Goal: Task Accomplishment & Management: Use online tool/utility

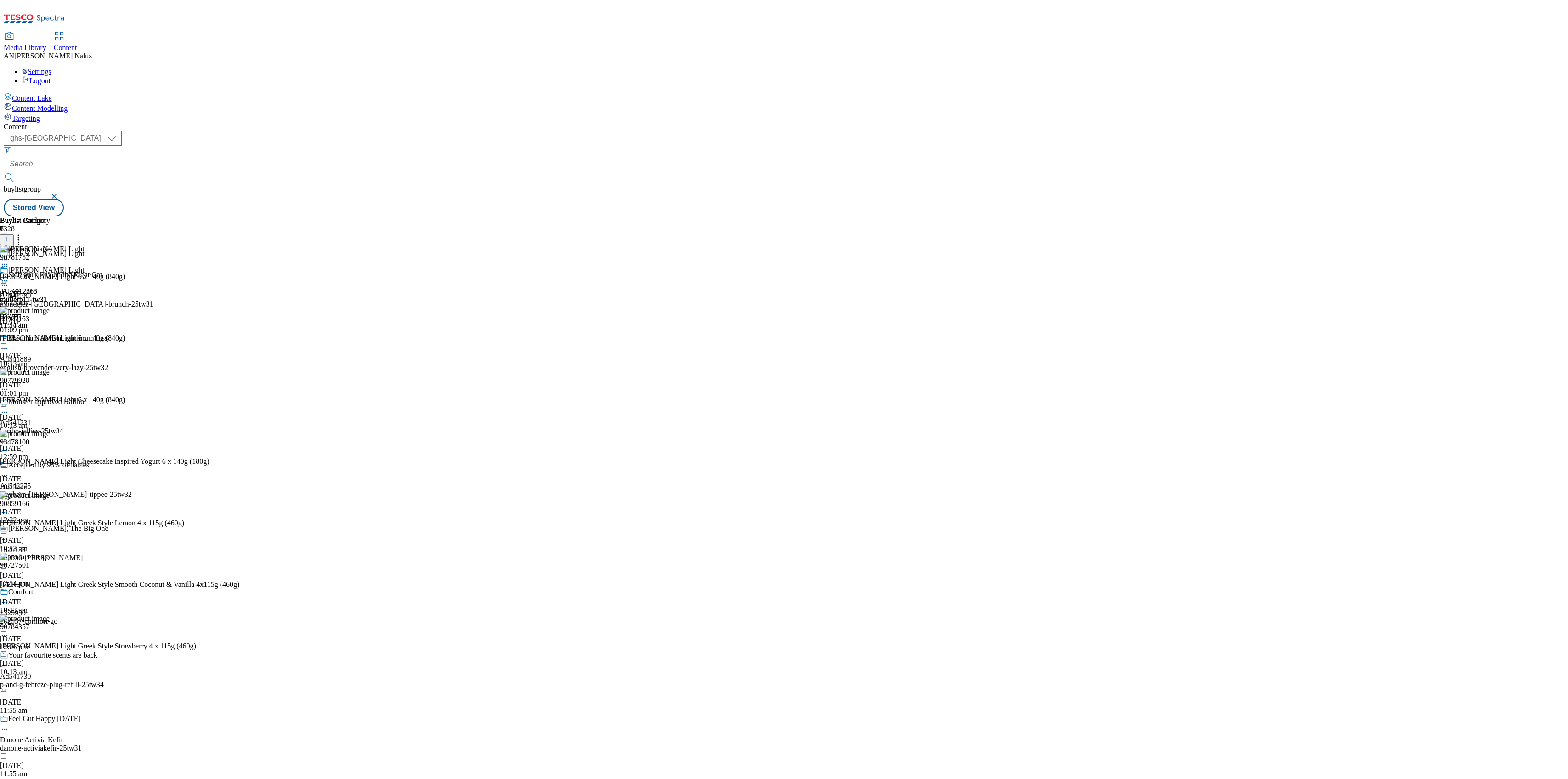
select select "ghs-uk"
click at [31, 292] on span "Ad542389" at bounding box center [15, 296] width 31 height 9
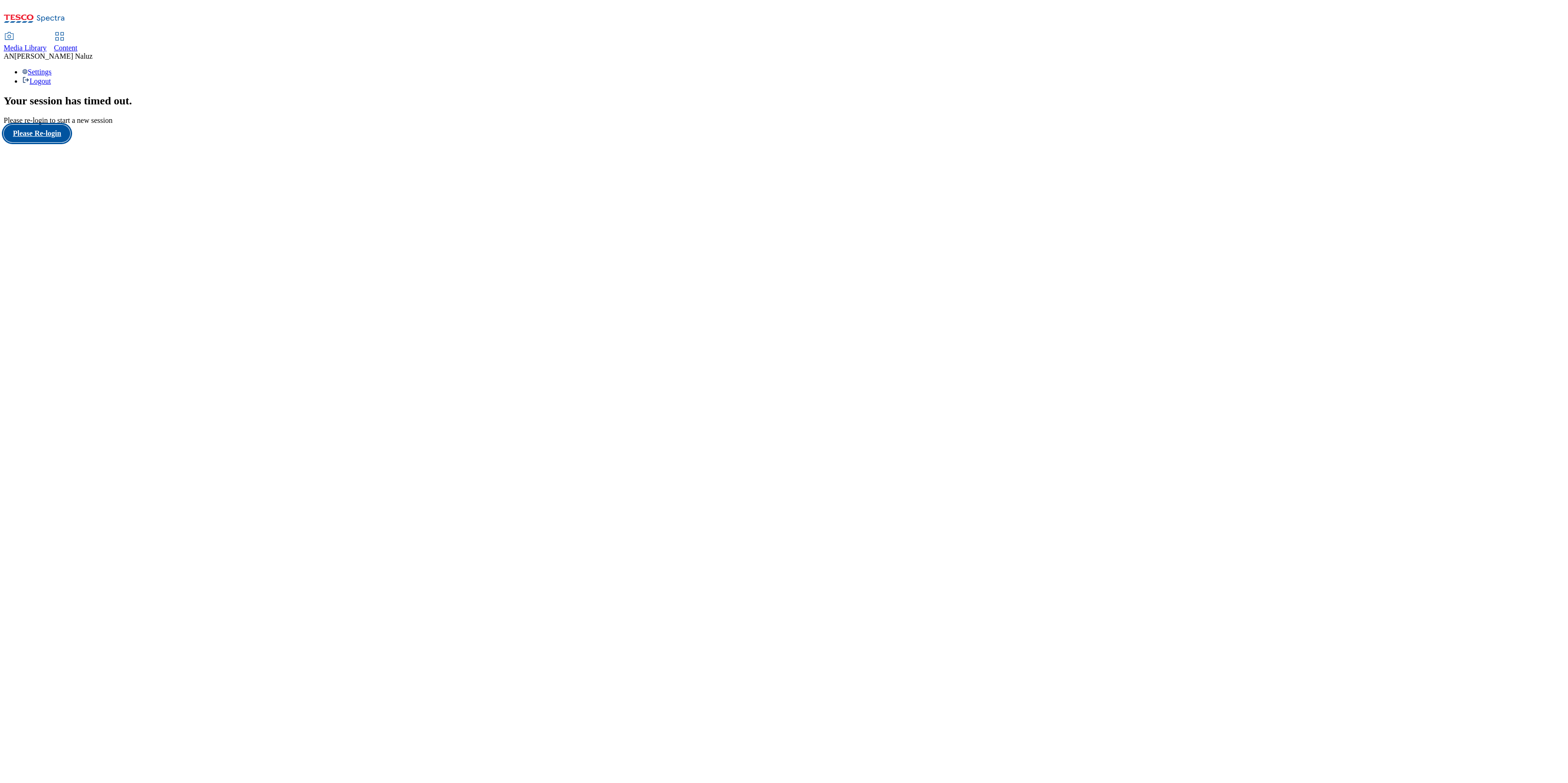
click at [57, 142] on button "Please Re-login" at bounding box center [37, 133] width 67 height 18
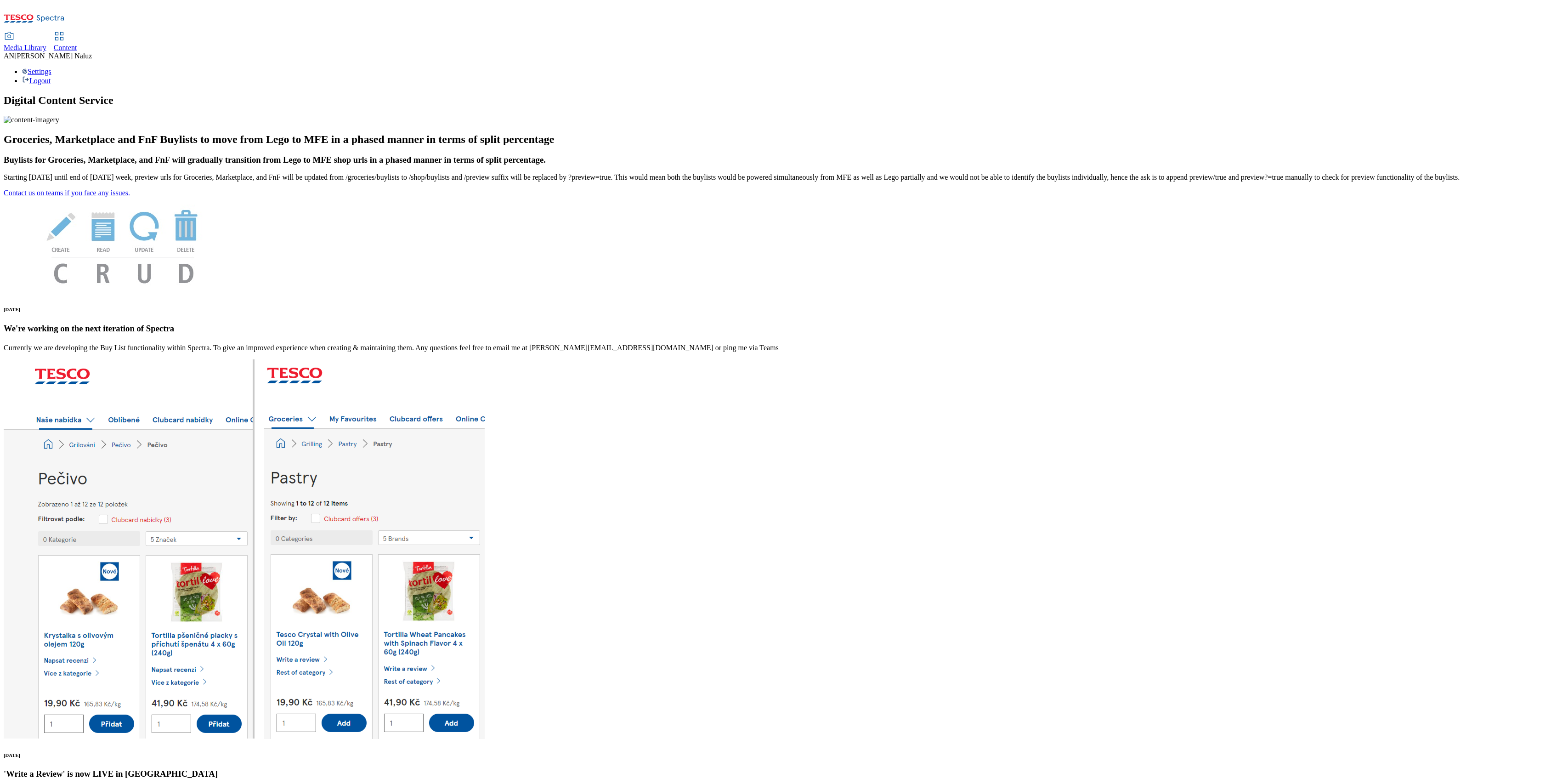
click at [77, 44] on span "Content" at bounding box center [65, 48] width 23 height 8
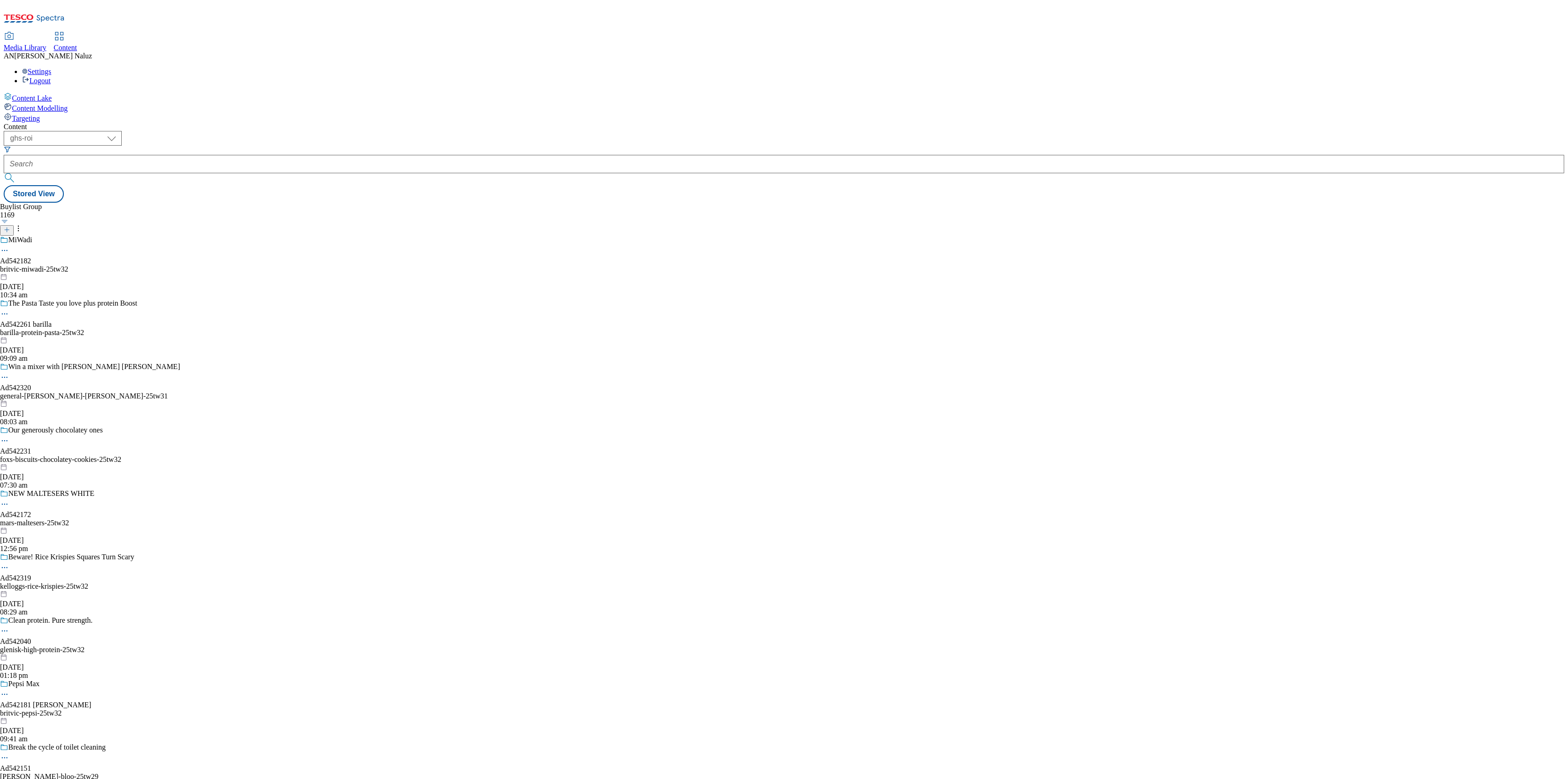
click at [492, 33] on div "Media Library Content AN [PERSON_NAME] Settings Logout" at bounding box center [784, 59] width 1561 height 52
click at [180, 710] on div "britvic-pepsi-25tw32" at bounding box center [90, 714] width 180 height 9
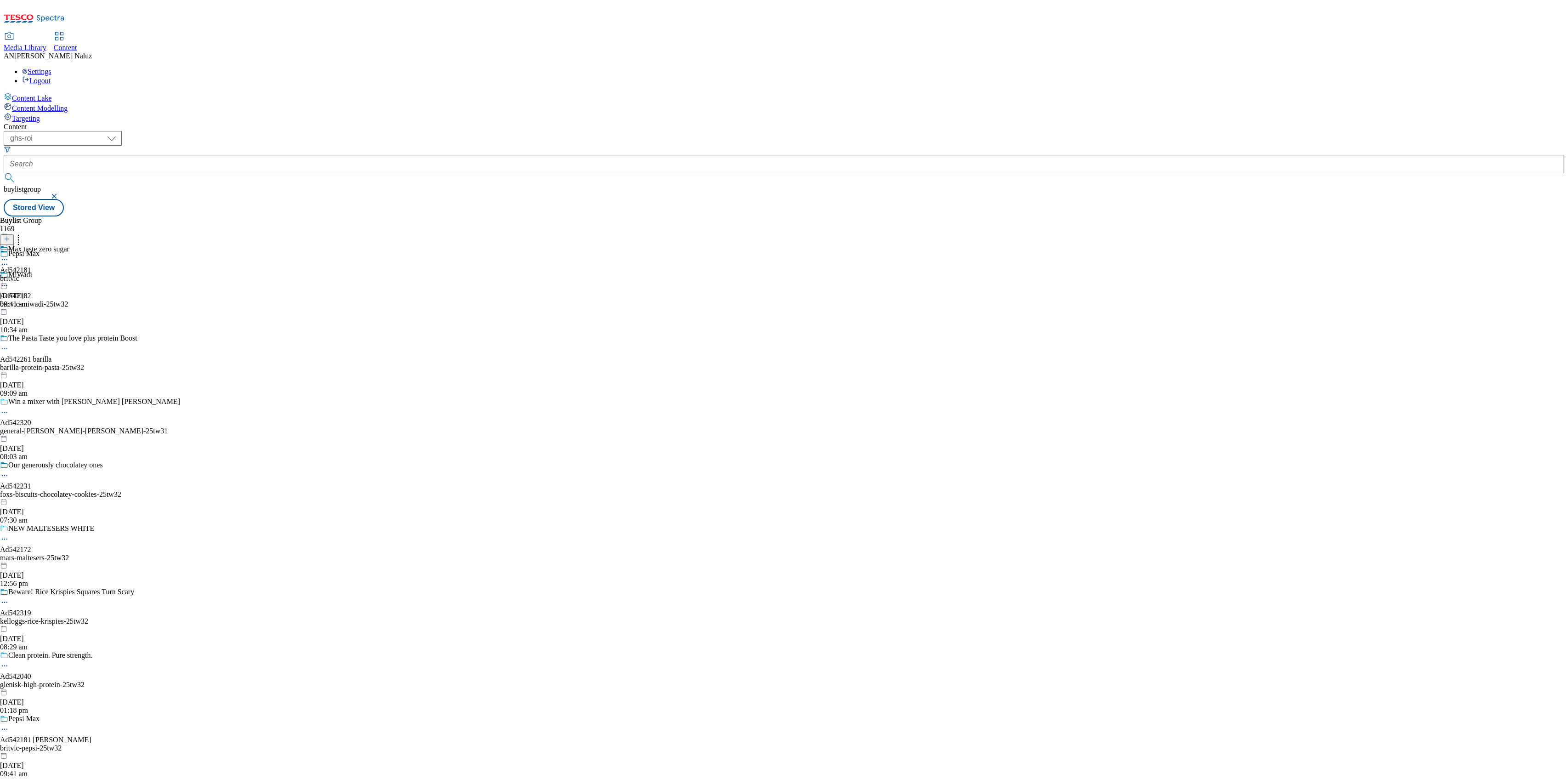
click at [69, 275] on div "britvic" at bounding box center [35, 279] width 69 height 9
click at [122, 131] on select "ghs-roi ghs-[GEOGRAPHIC_DATA]" at bounding box center [63, 138] width 118 height 15
select select "ghs-[GEOGRAPHIC_DATA]"
click at [119, 131] on select "ghs-roi ghs-[GEOGRAPHIC_DATA]" at bounding box center [63, 138] width 118 height 15
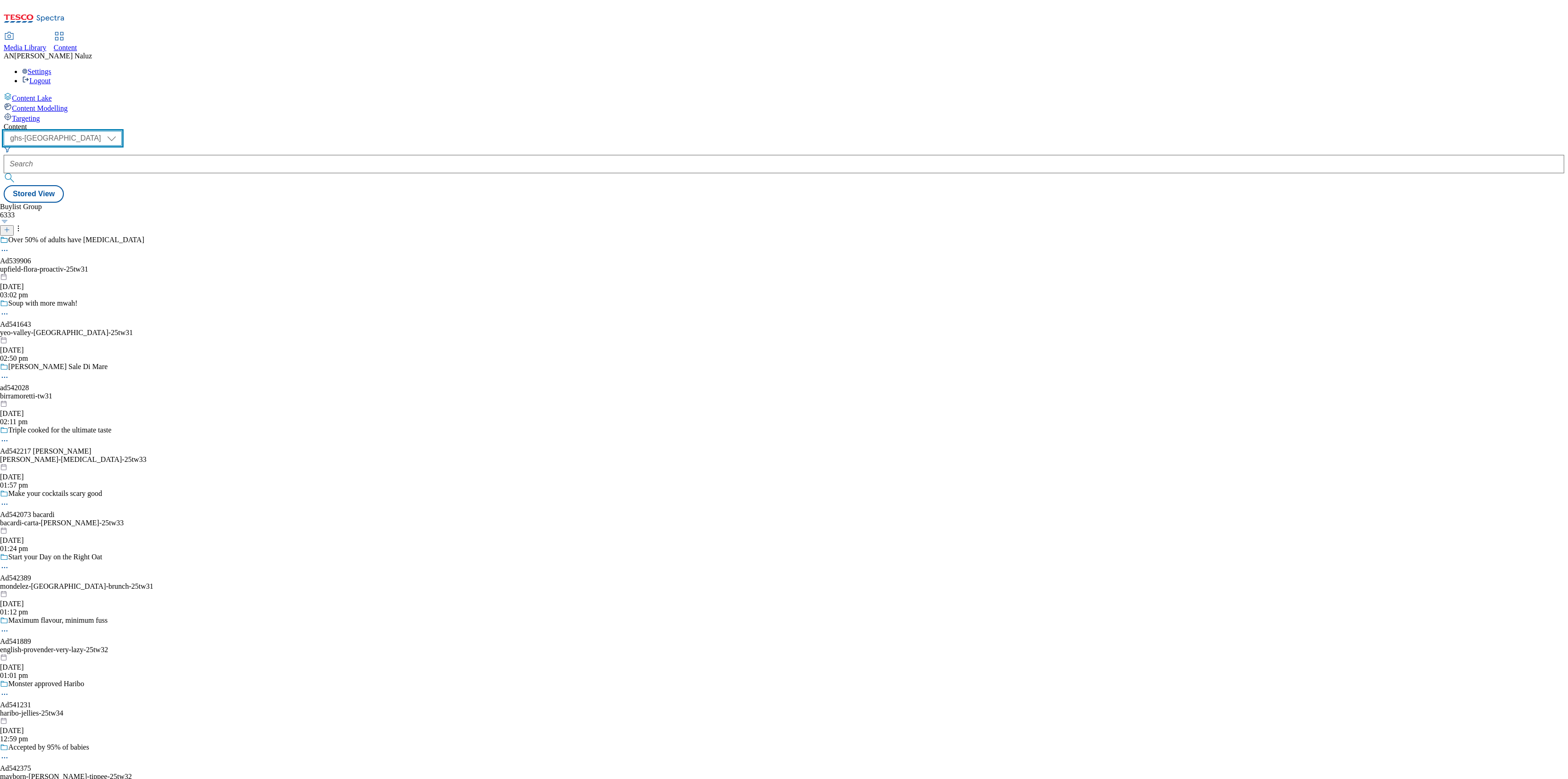
scroll to position [1385, 0]
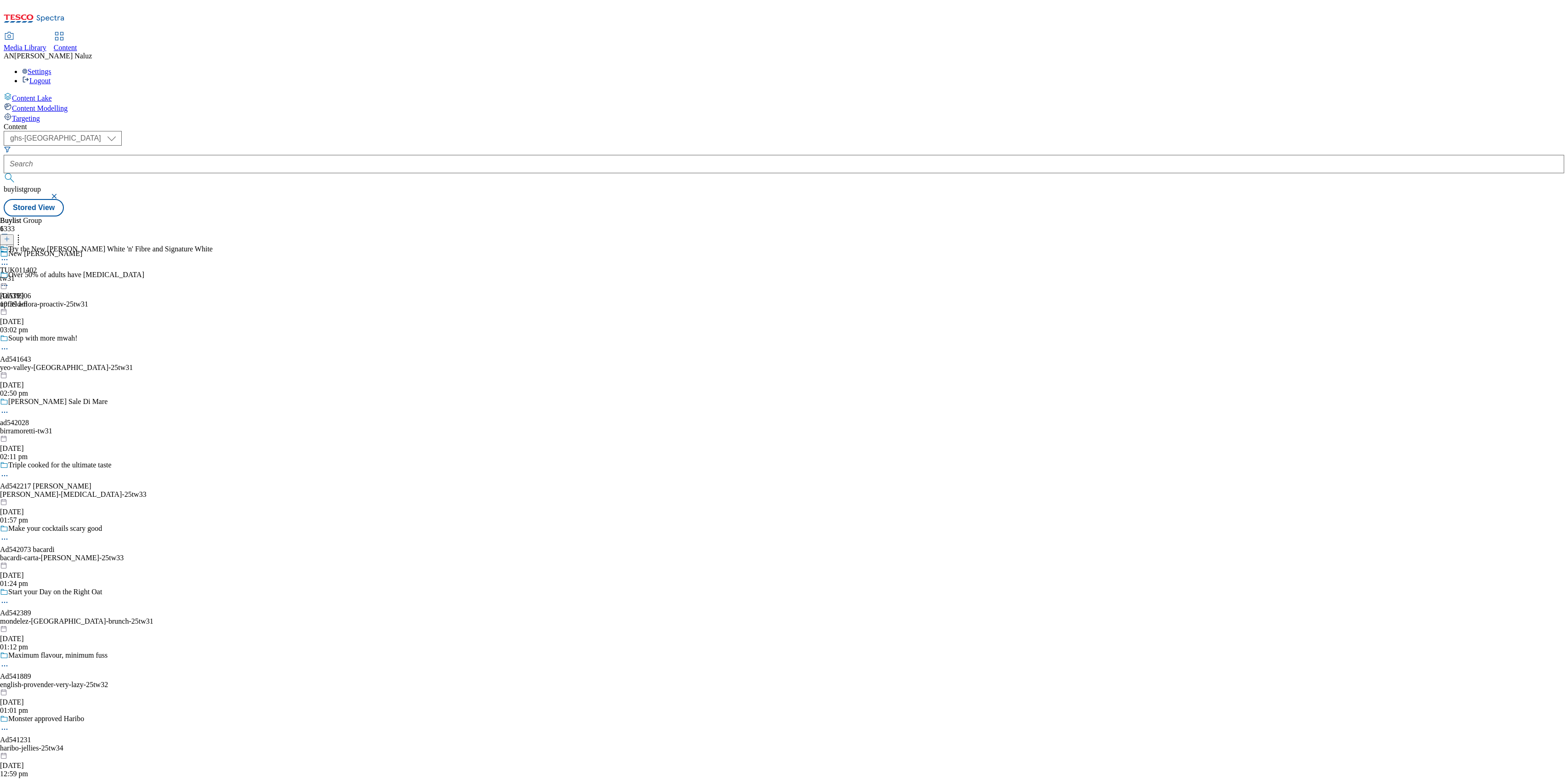
click at [9, 259] on icon at bounding box center [4, 264] width 9 height 9
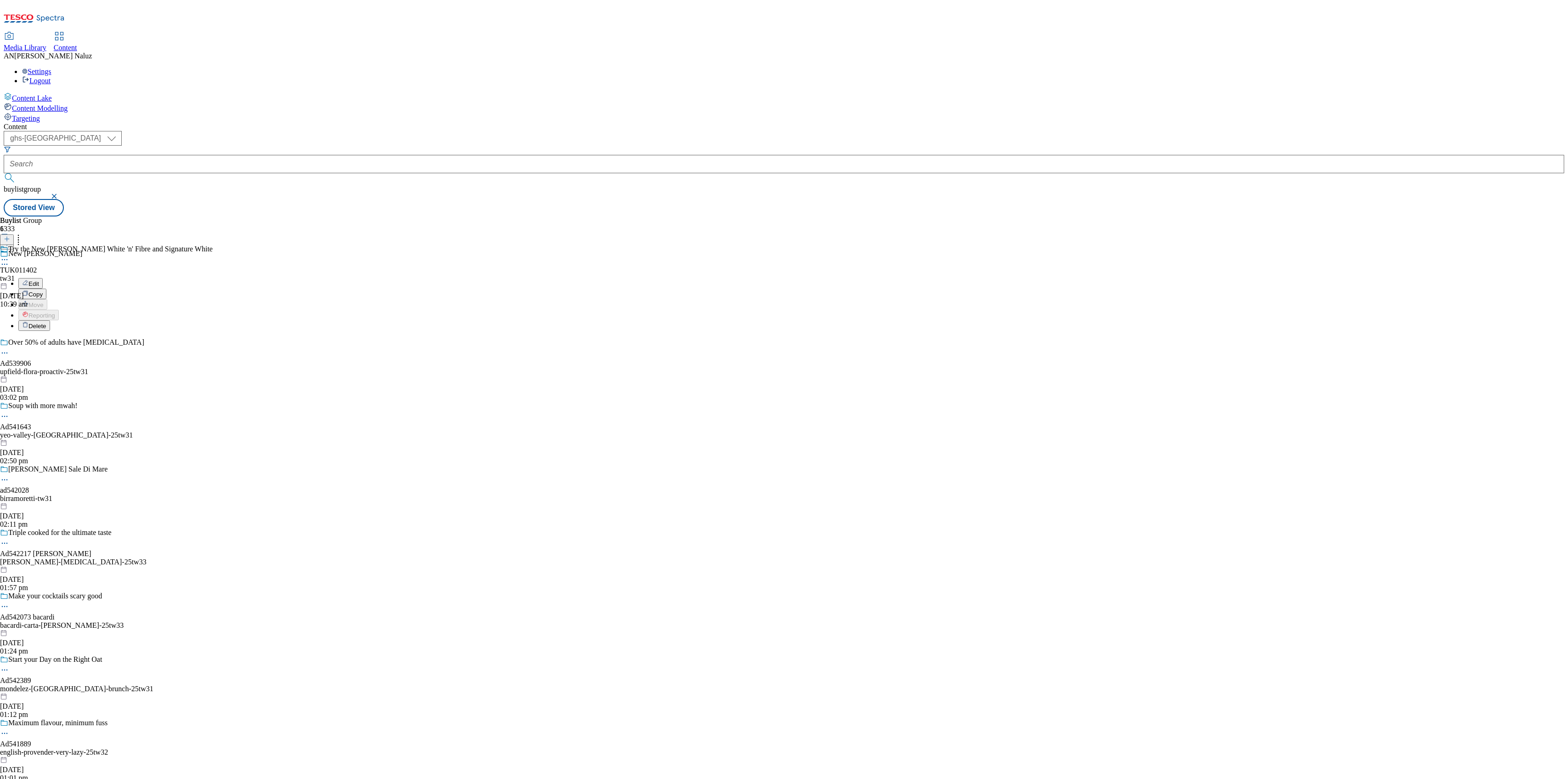
click at [43, 278] on button "Edit" at bounding box center [30, 283] width 24 height 10
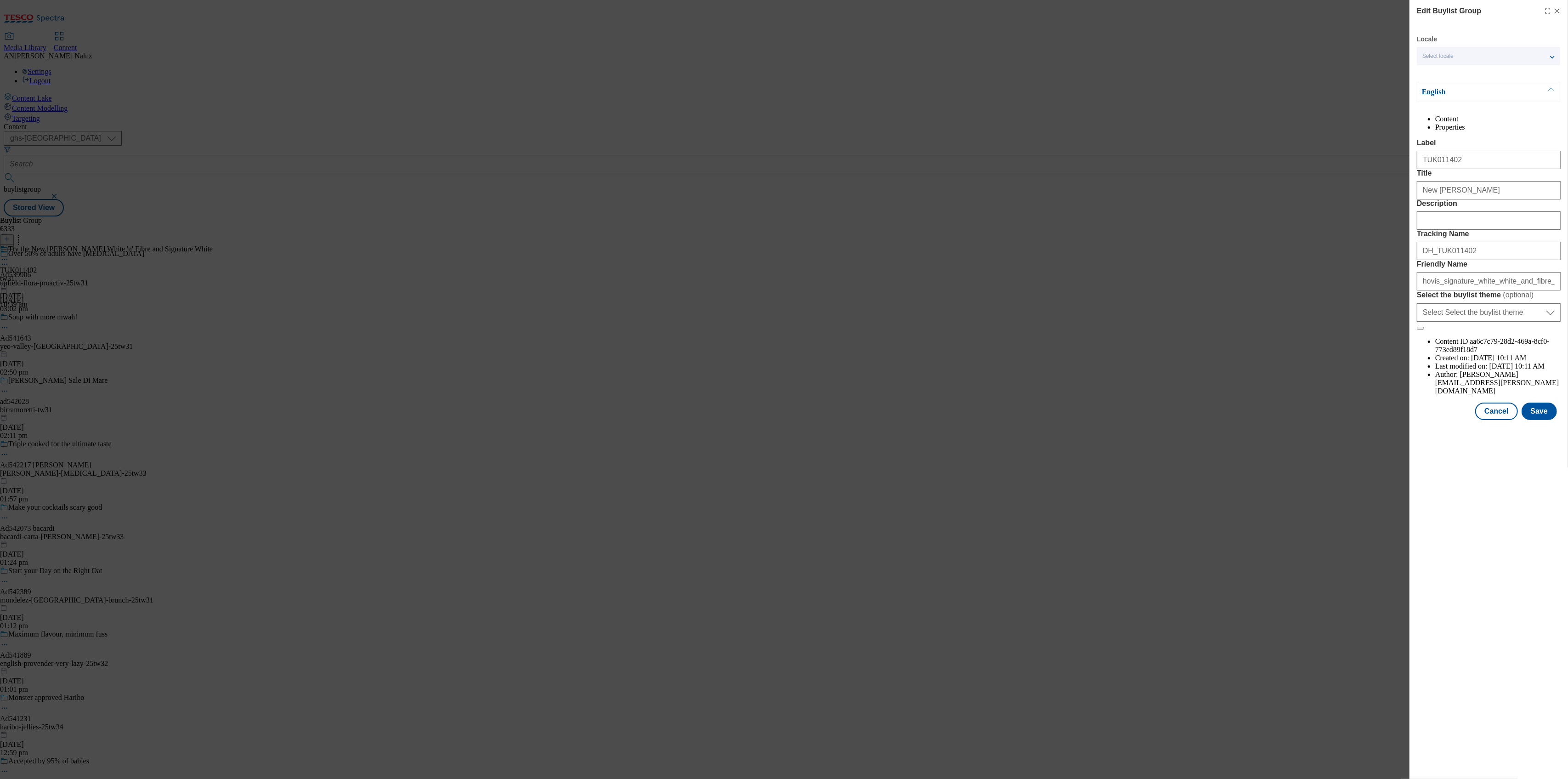
click at [1557, 10] on line "Modal" at bounding box center [1557, 11] width 4 height 4
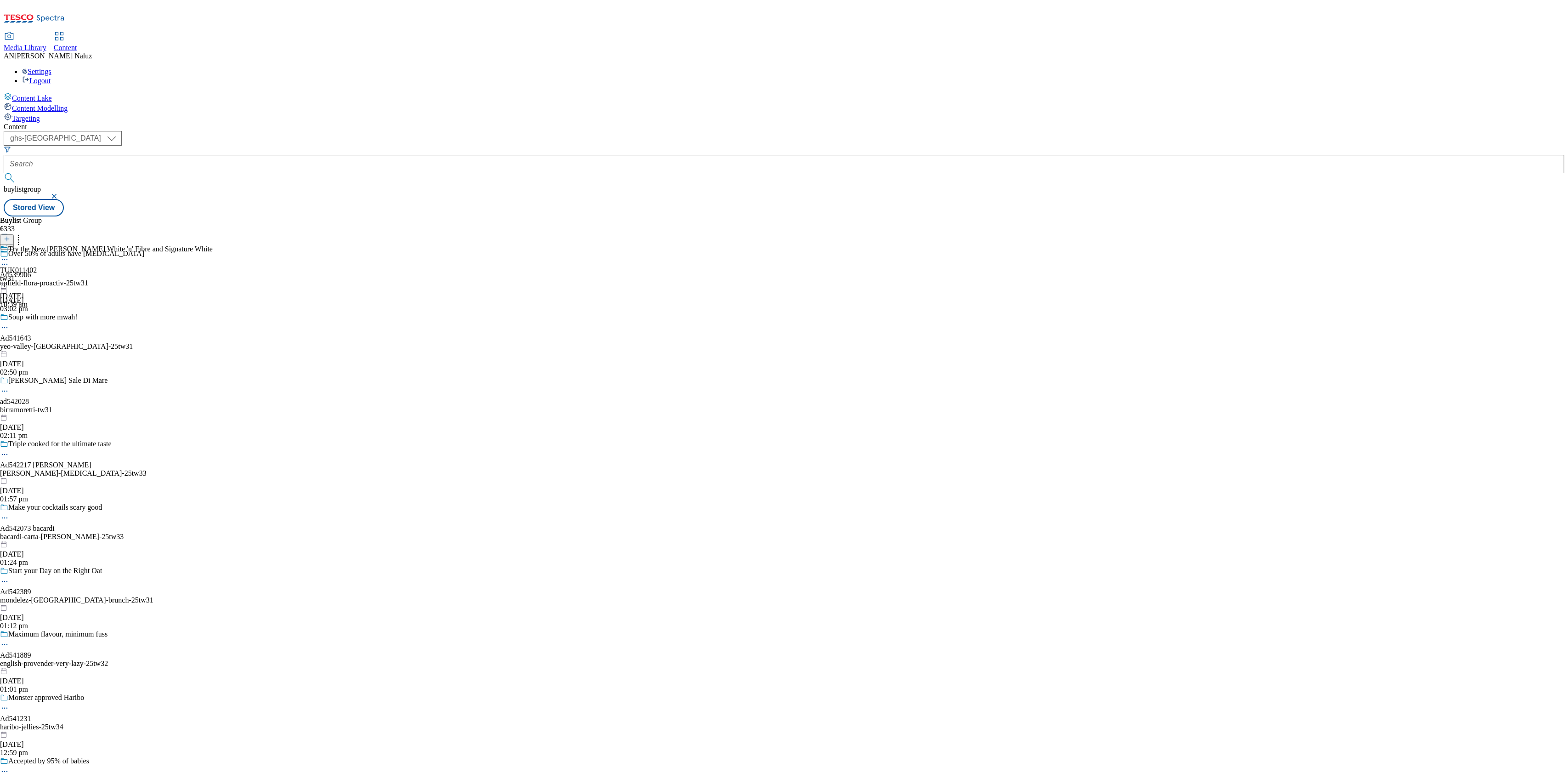
click at [212, 275] on div "tw31" at bounding box center [106, 279] width 212 height 9
click at [9, 277] on icon at bounding box center [4, 281] width 9 height 9
click at [43, 295] on button "Edit" at bounding box center [30, 300] width 24 height 10
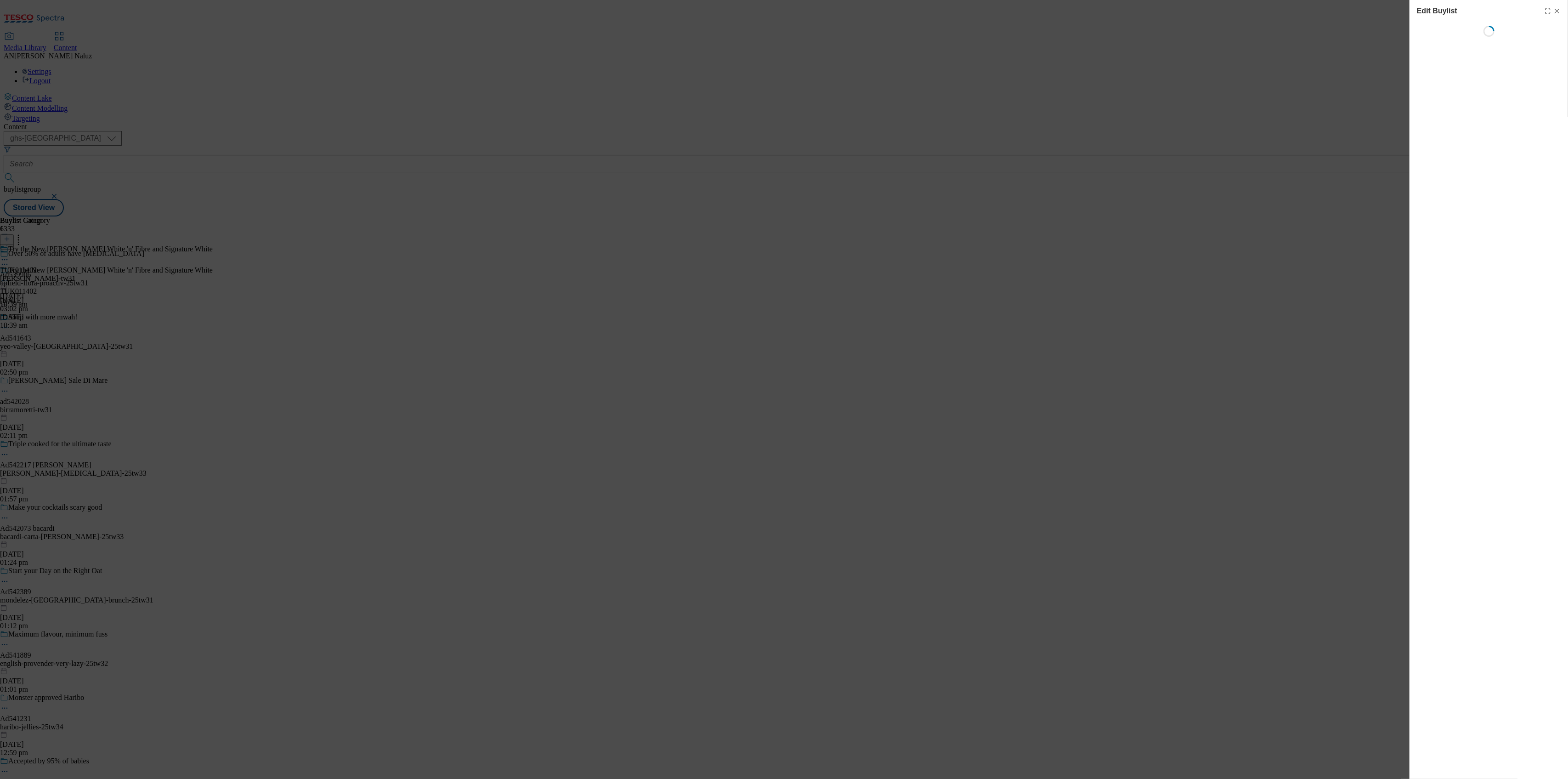
select select "evergreen"
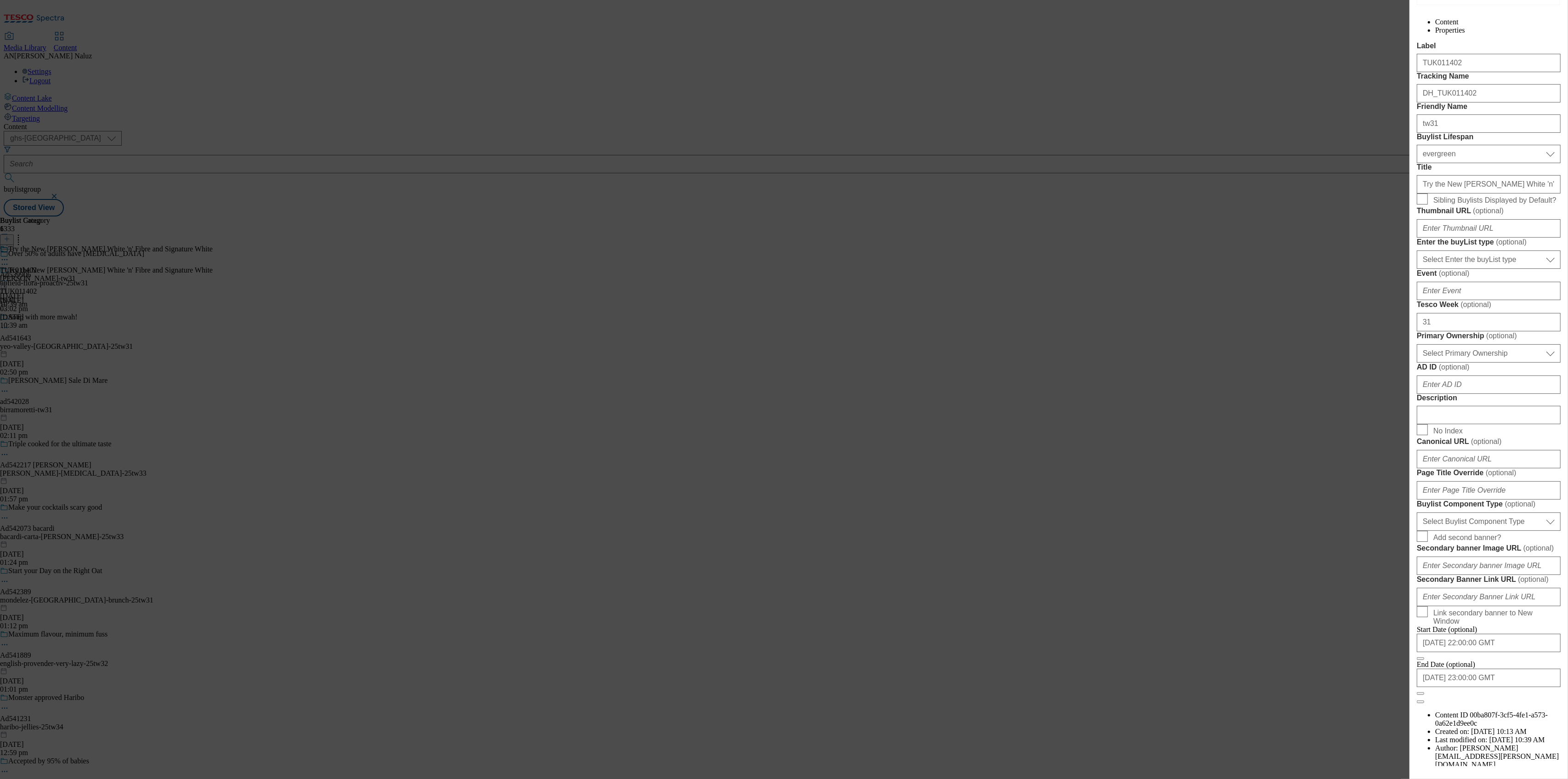
scroll to position [147, 0]
click at [1449, 331] on input "31" at bounding box center [1489, 321] width 144 height 18
click at [1311, 102] on div "Edit Buylist Locale Select locale English Welsh Tags 1 tags selected fnf market…" at bounding box center [784, 389] width 1568 height 779
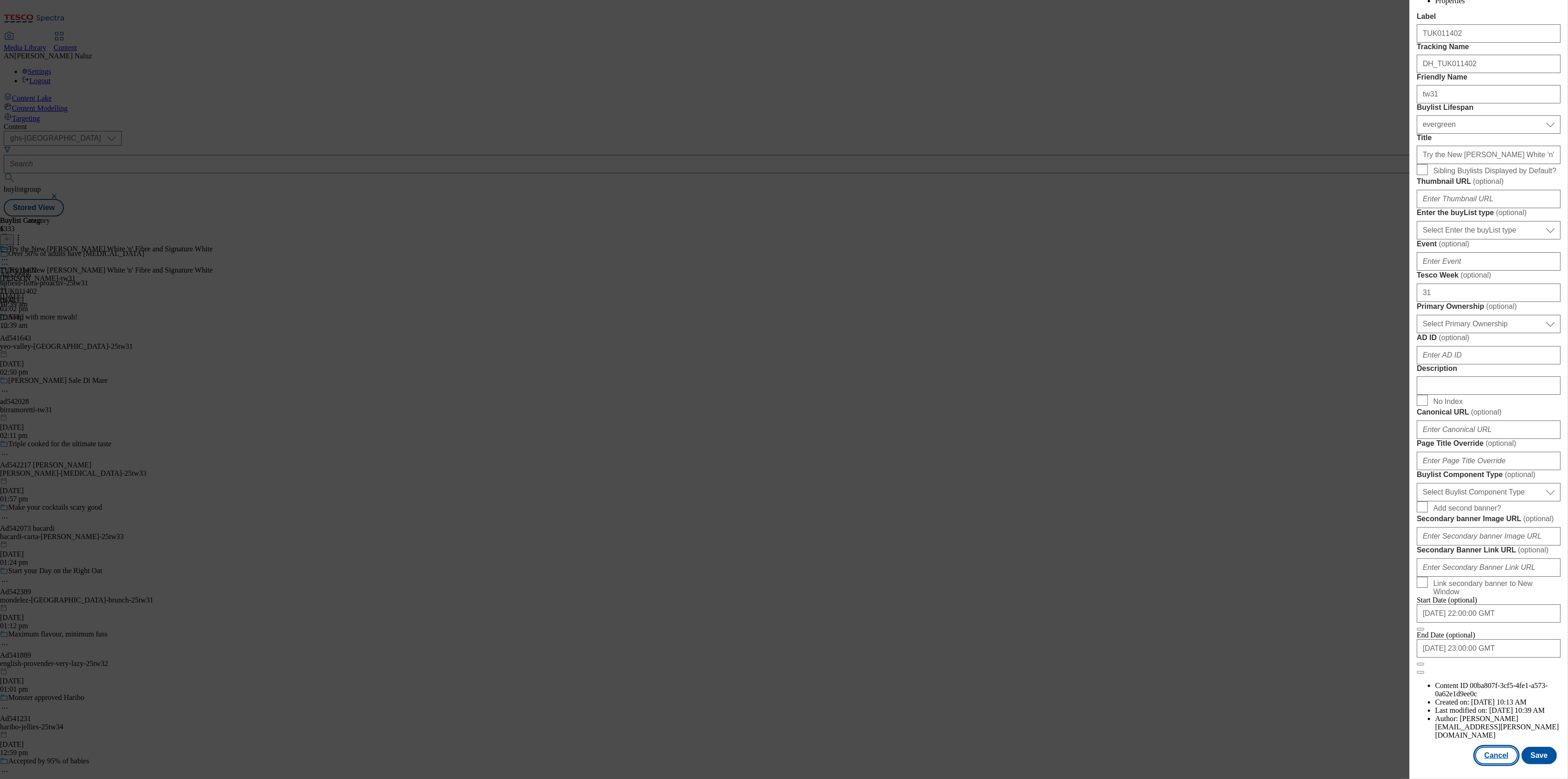
click at [1495, 747] on button "Cancel" at bounding box center [1496, 755] width 42 height 18
select select "evergreen"
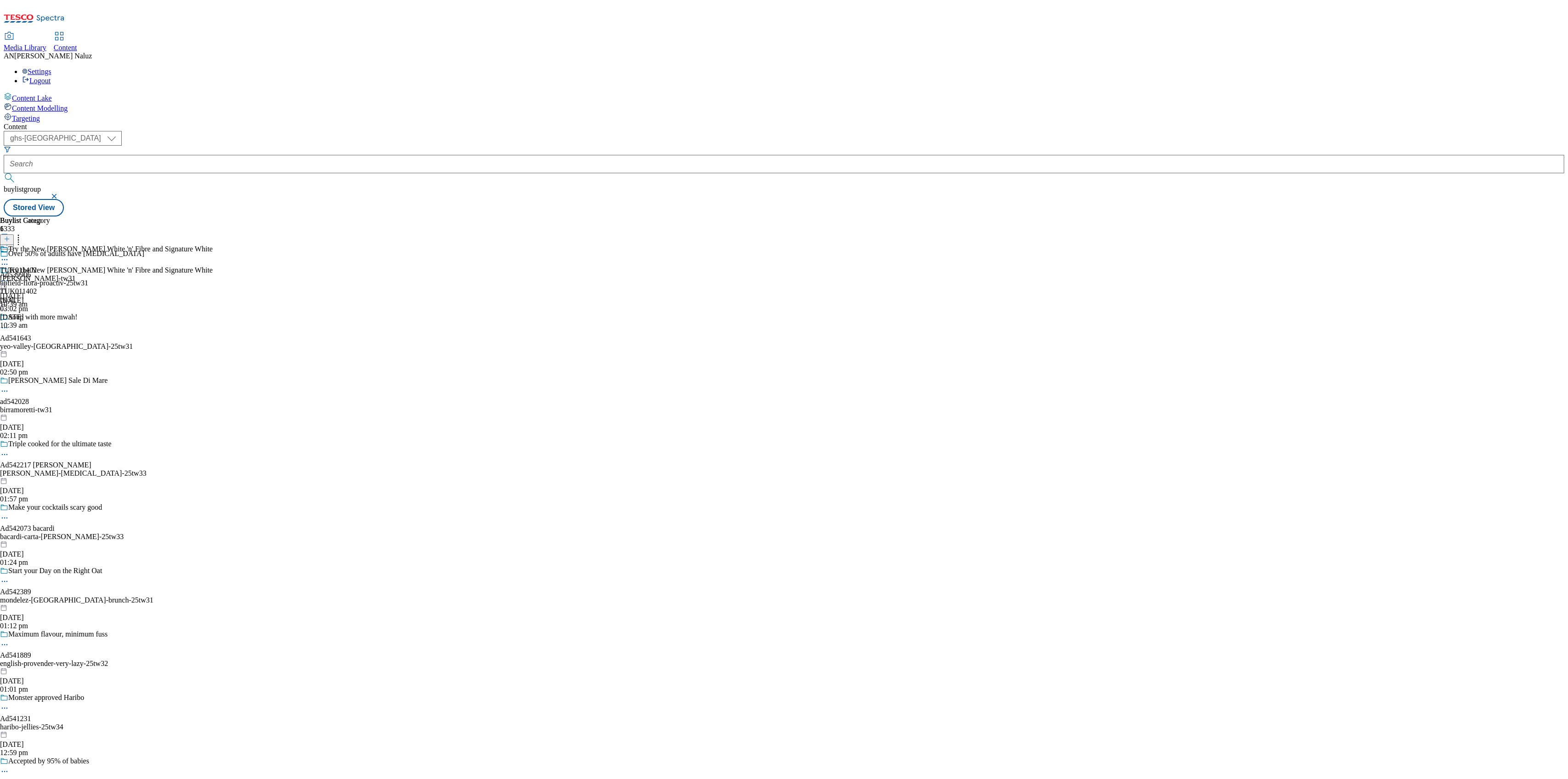
click at [75, 275] on div "[PERSON_NAME]-tw31" at bounding box center [38, 279] width 75 height 9
click at [9, 277] on icon at bounding box center [4, 281] width 9 height 9
click at [43, 295] on button "Edit" at bounding box center [30, 300] width 24 height 10
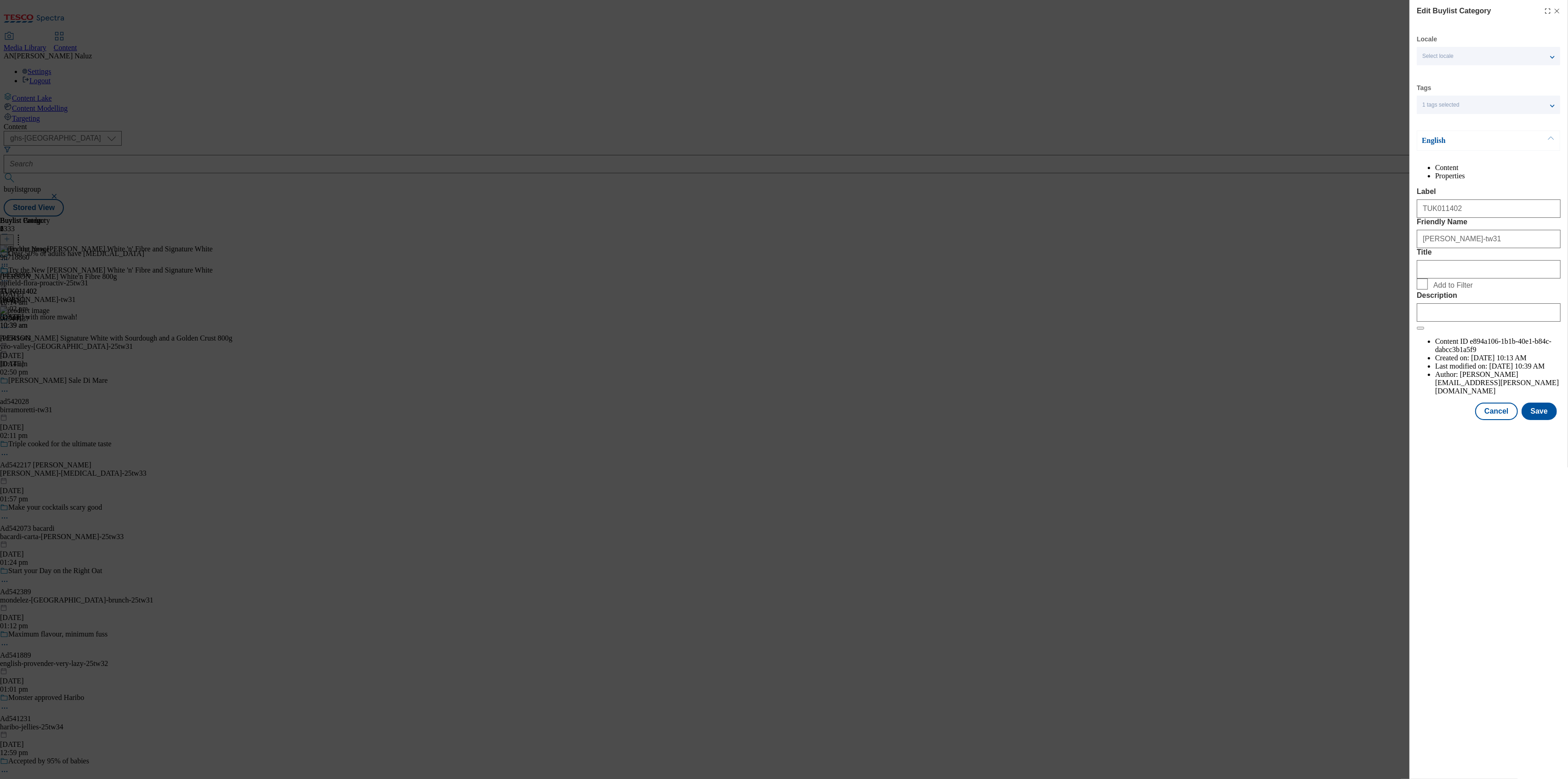
click at [534, 250] on div "Edit Buylist Category Locale Select locale English Welsh Tags 1 tags selected f…" at bounding box center [784, 389] width 1568 height 779
